Goal: Transaction & Acquisition: Book appointment/travel/reservation

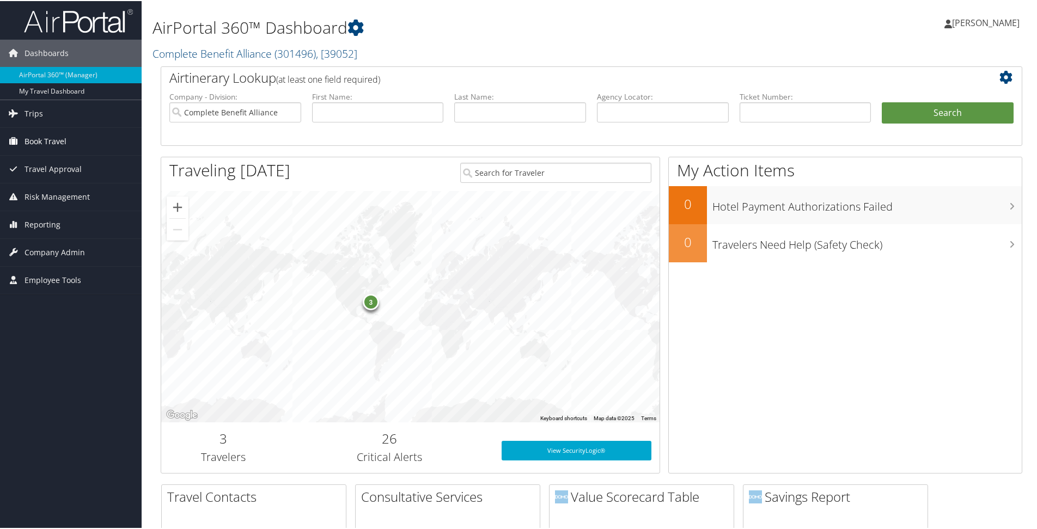
click at [27, 139] on span "Book Travel" at bounding box center [46, 140] width 42 height 27
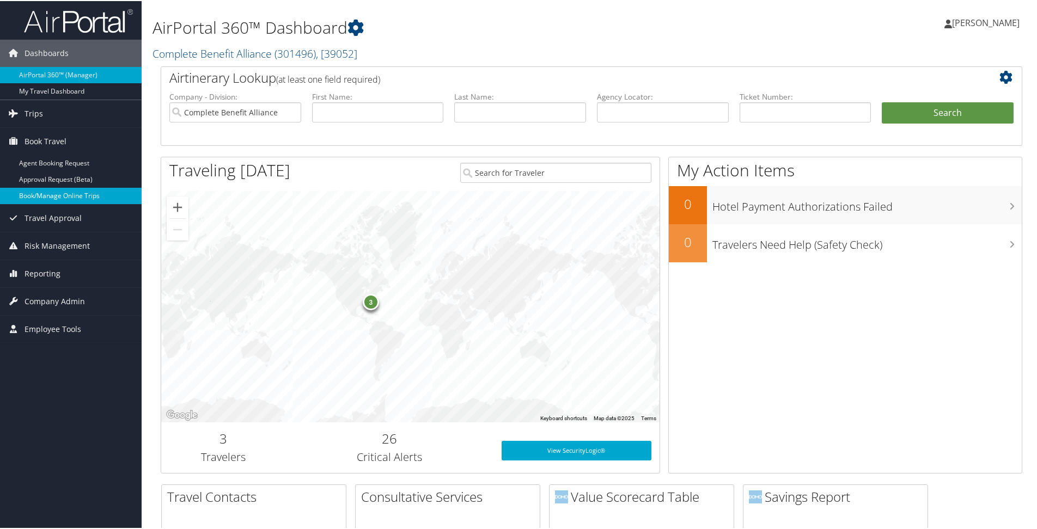
click at [51, 198] on link "Book/Manage Online Trips" at bounding box center [71, 195] width 142 height 16
click at [38, 189] on link "Book/Manage Online Trips" at bounding box center [71, 195] width 142 height 16
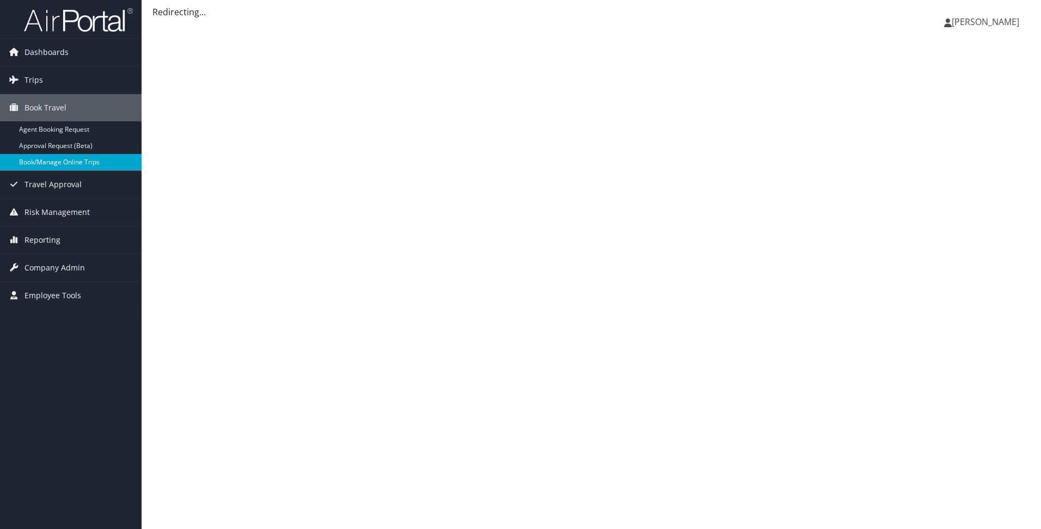
click at [58, 164] on link "Book/Manage Online Trips" at bounding box center [71, 162] width 142 height 16
